Goal: Task Accomplishment & Management: Complete application form

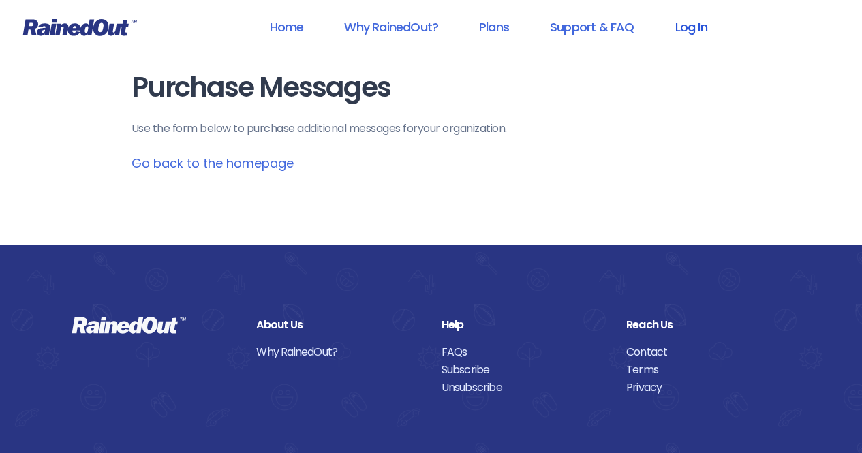
click at [695, 29] on link "Log In" at bounding box center [690, 27] width 67 height 31
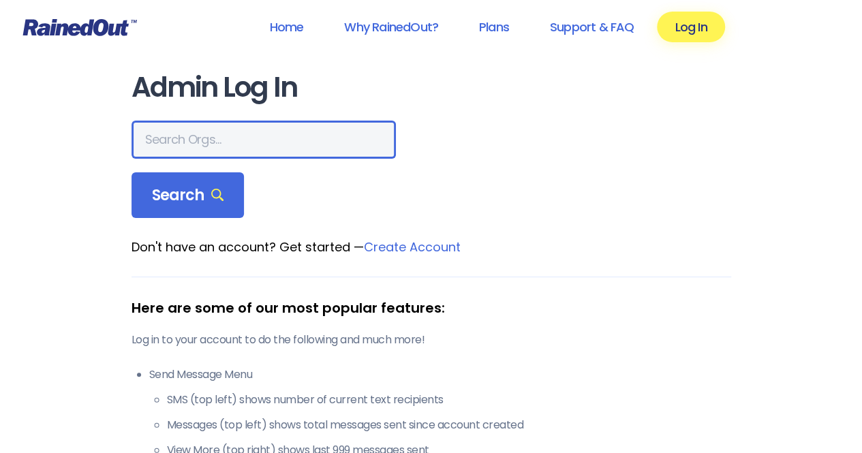
click at [195, 133] on input "text" at bounding box center [264, 140] width 265 height 38
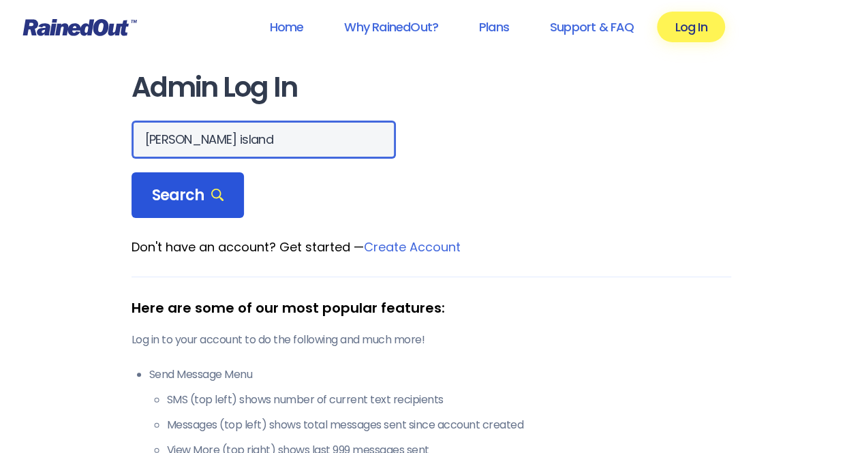
type input "[PERSON_NAME] island"
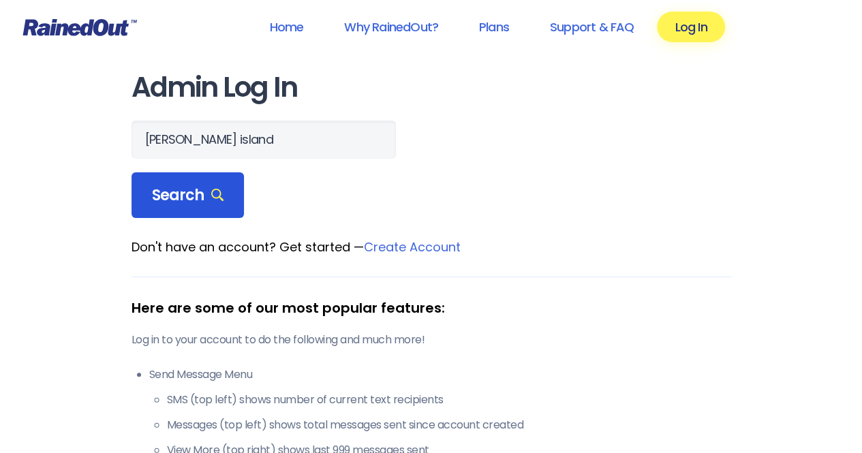
click at [160, 198] on span "Search" at bounding box center [188, 195] width 72 height 19
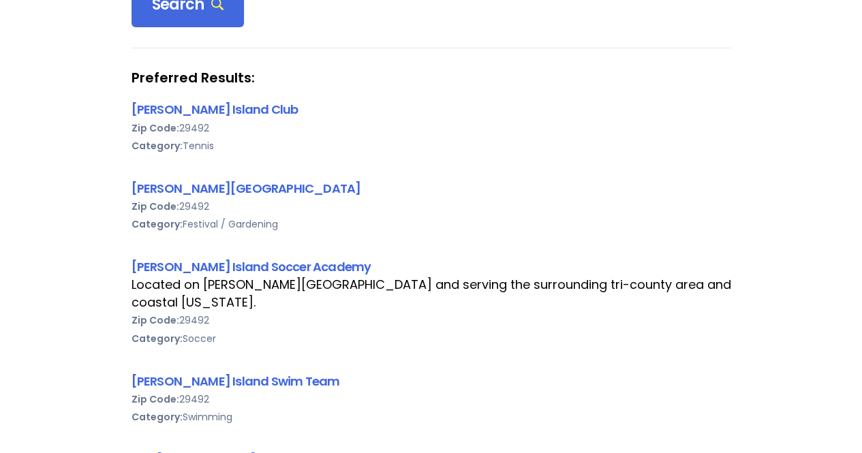
scroll to position [236, 0]
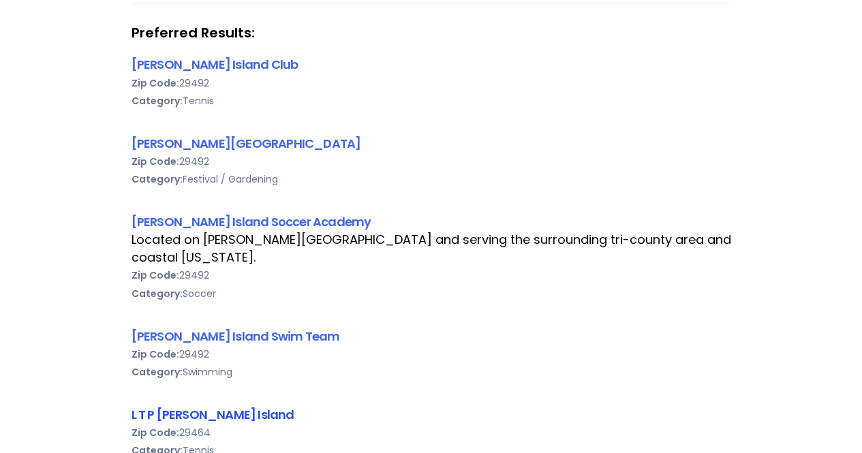
click at [202, 406] on link "L T P [PERSON_NAME] Island" at bounding box center [213, 414] width 163 height 17
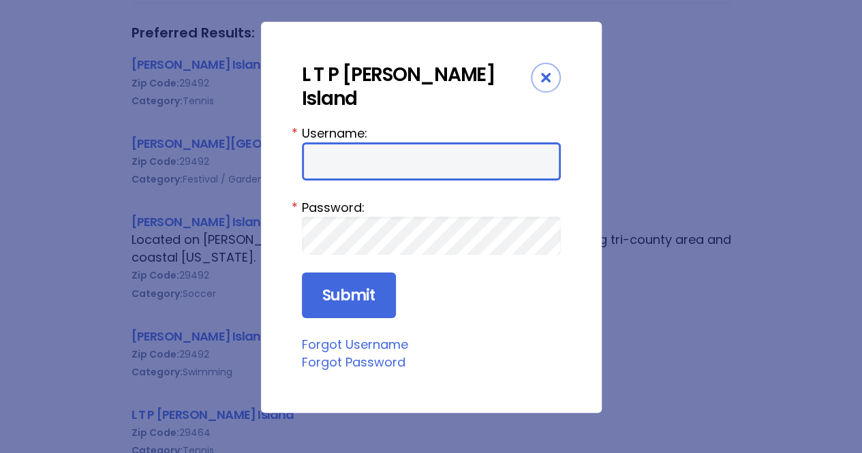
click at [378, 142] on input "Username:" at bounding box center [431, 161] width 259 height 38
type input "familycircle"
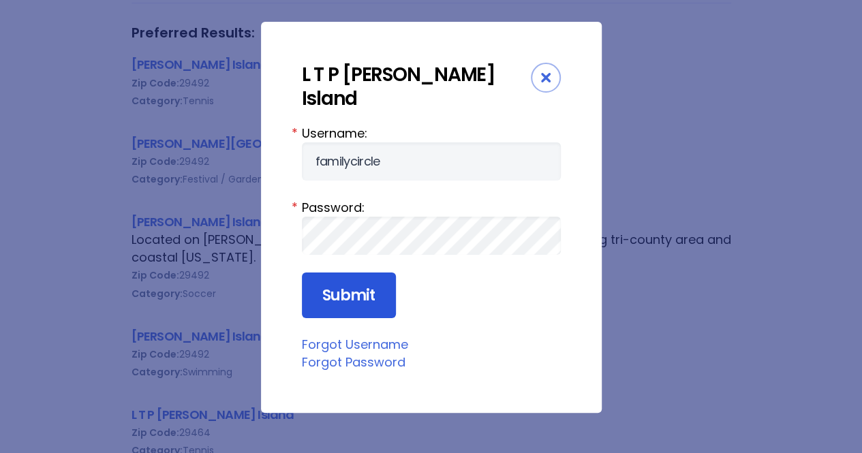
click at [345, 273] on input "Submit" at bounding box center [349, 296] width 94 height 46
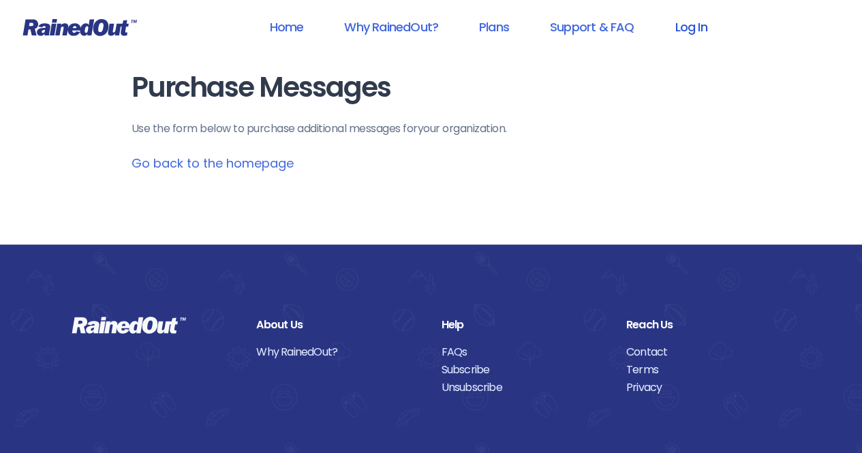
drag, startPoint x: 684, startPoint y: 25, endPoint x: 675, endPoint y: 25, distance: 9.5
click at [675, 25] on link "Log In" at bounding box center [690, 27] width 67 height 31
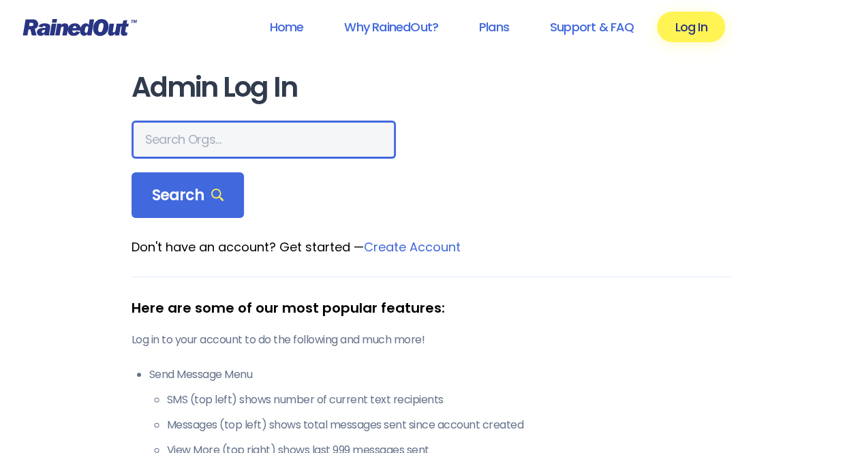
click at [193, 138] on input "text" at bounding box center [264, 140] width 265 height 38
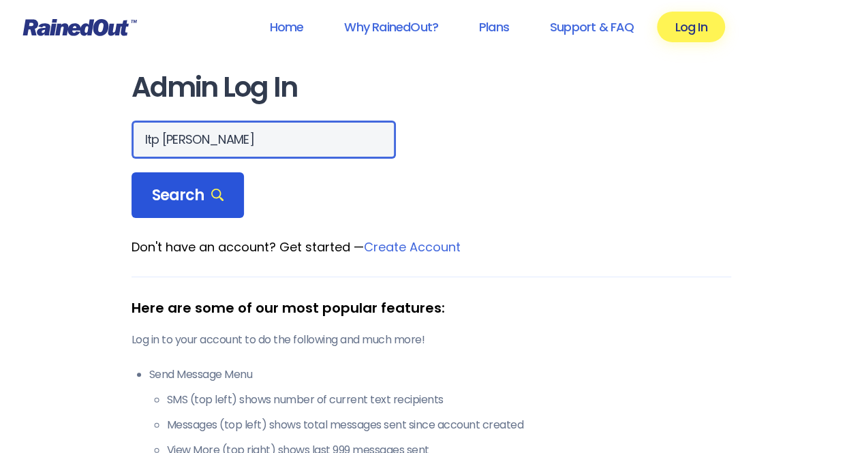
type input "ltp daniel"
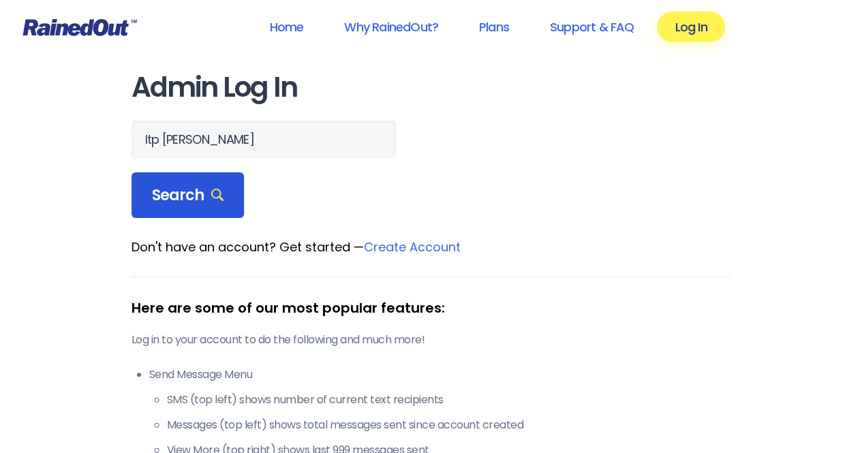
click at [172, 198] on span "Search" at bounding box center [188, 195] width 72 height 19
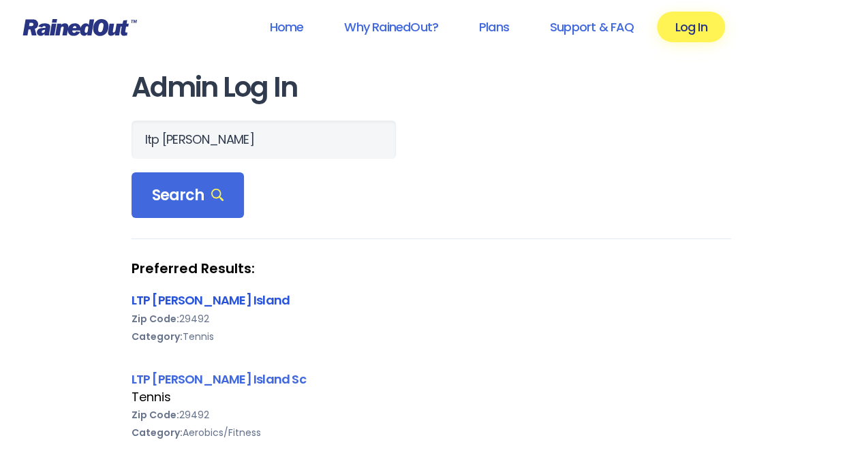
click at [173, 298] on link "LTP [PERSON_NAME] Island" at bounding box center [211, 300] width 159 height 17
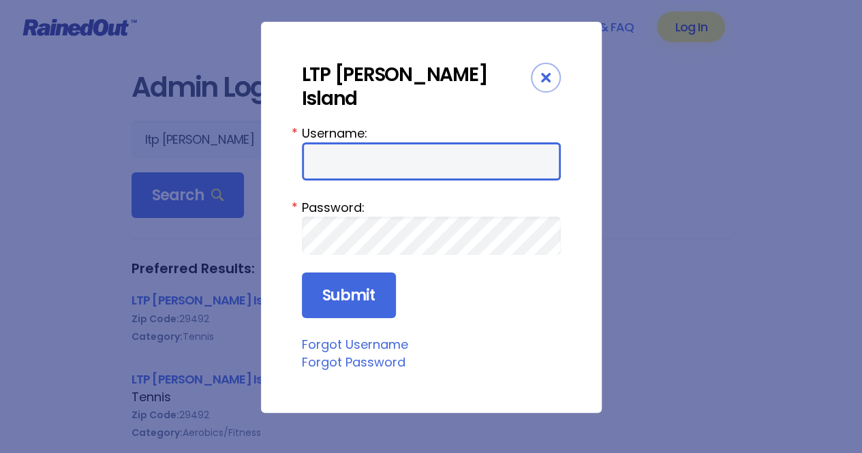
click at [413, 143] on input "Username:" at bounding box center [431, 161] width 259 height 38
type input "tennis"
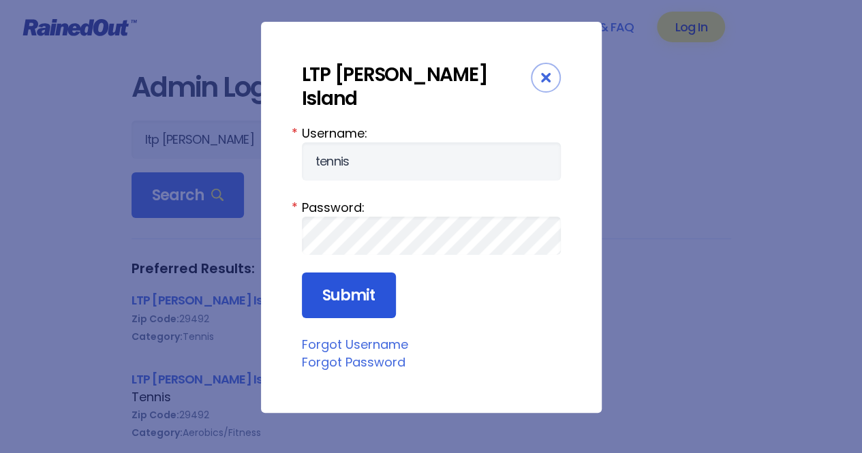
click at [333, 273] on input "Submit" at bounding box center [349, 296] width 94 height 46
